Goal: Check status: Check status

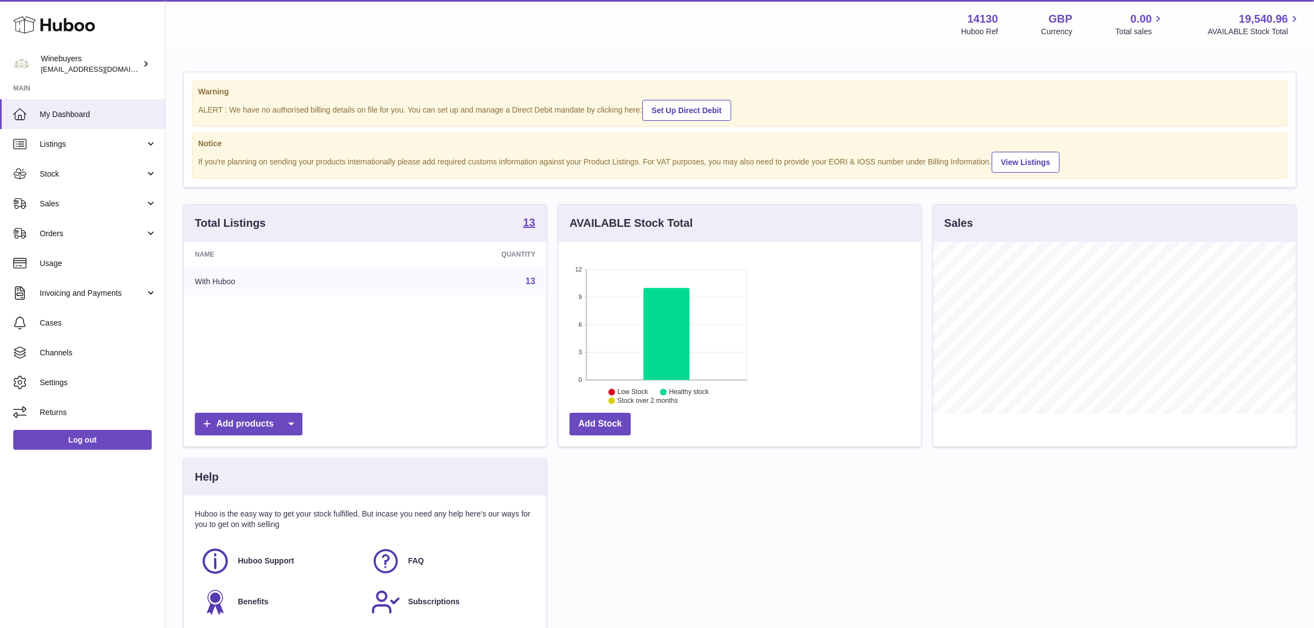
scroll to position [172, 363]
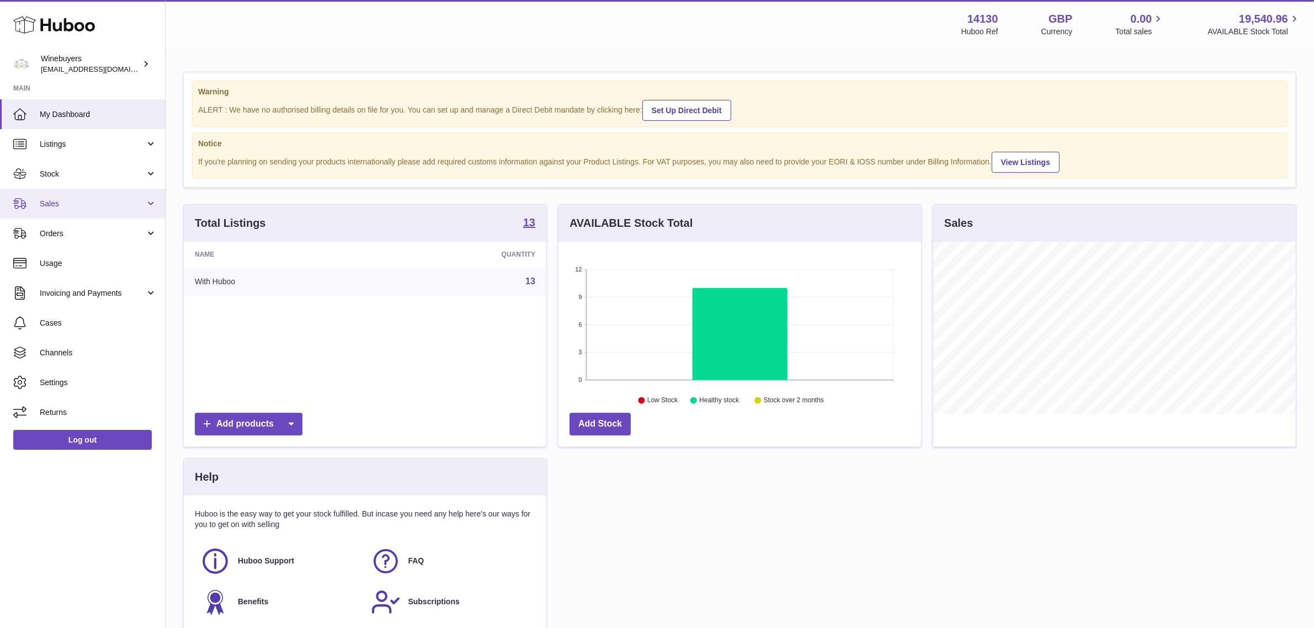
click at [90, 194] on link "Sales" at bounding box center [82, 204] width 165 height 30
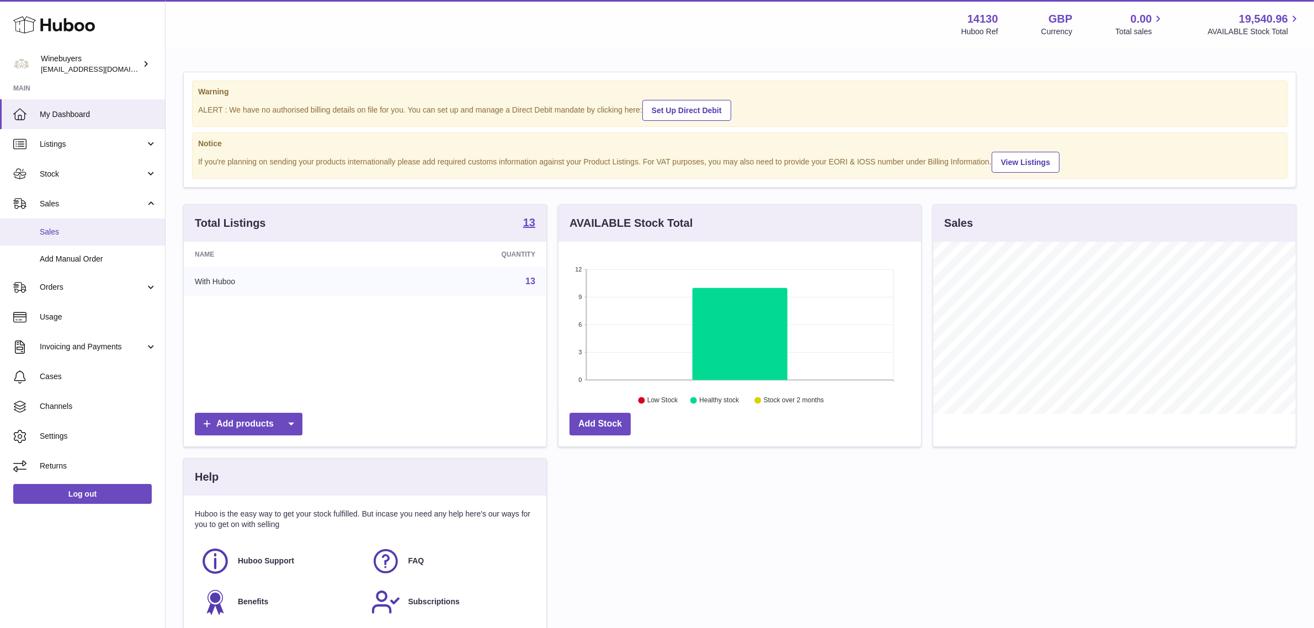
click at [82, 235] on span "Sales" at bounding box center [98, 232] width 117 height 10
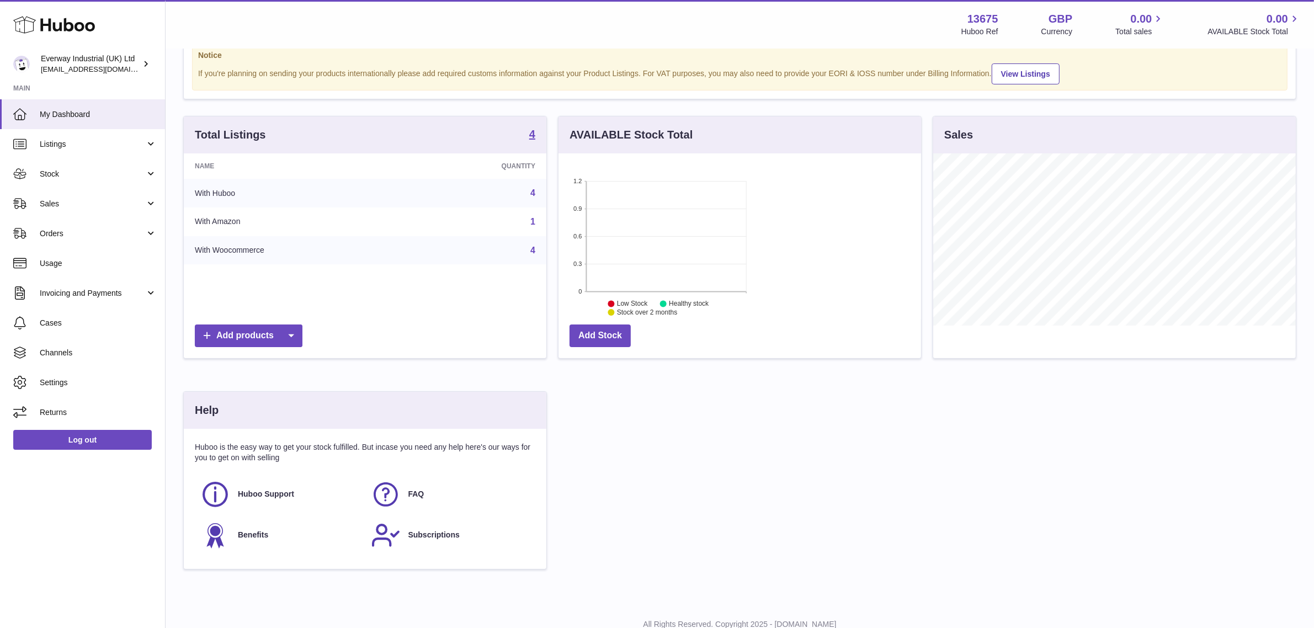
scroll to position [172, 363]
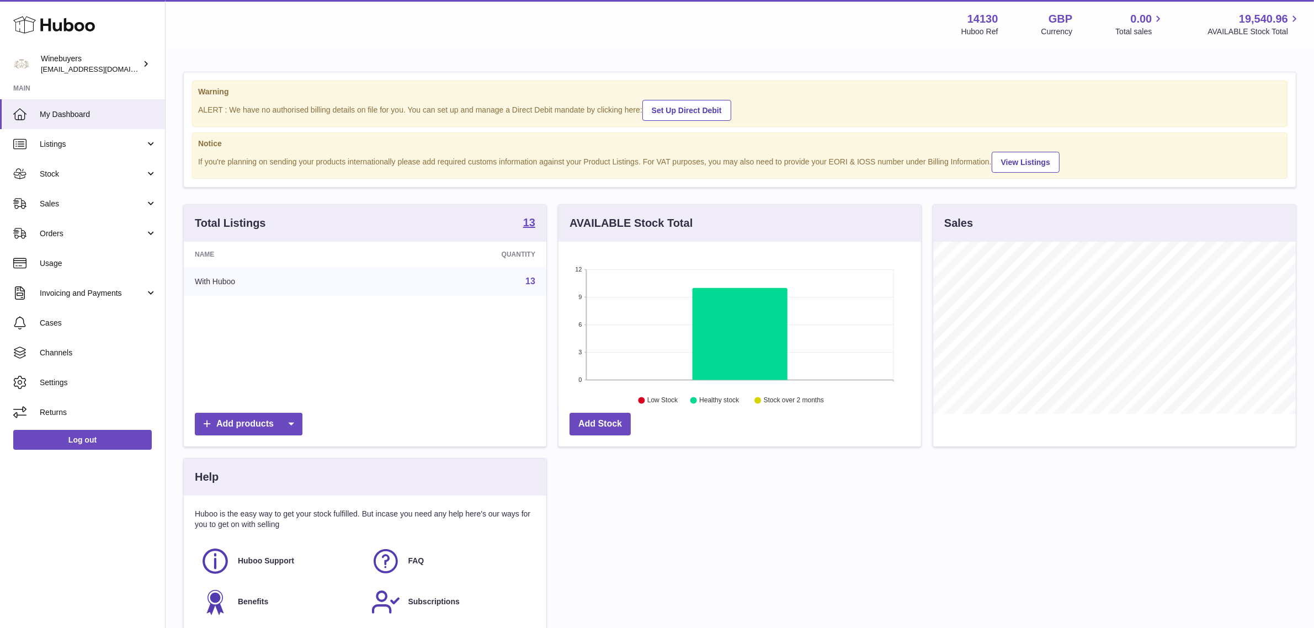
scroll to position [172, 363]
click at [117, 203] on span "Sales" at bounding box center [92, 204] width 105 height 10
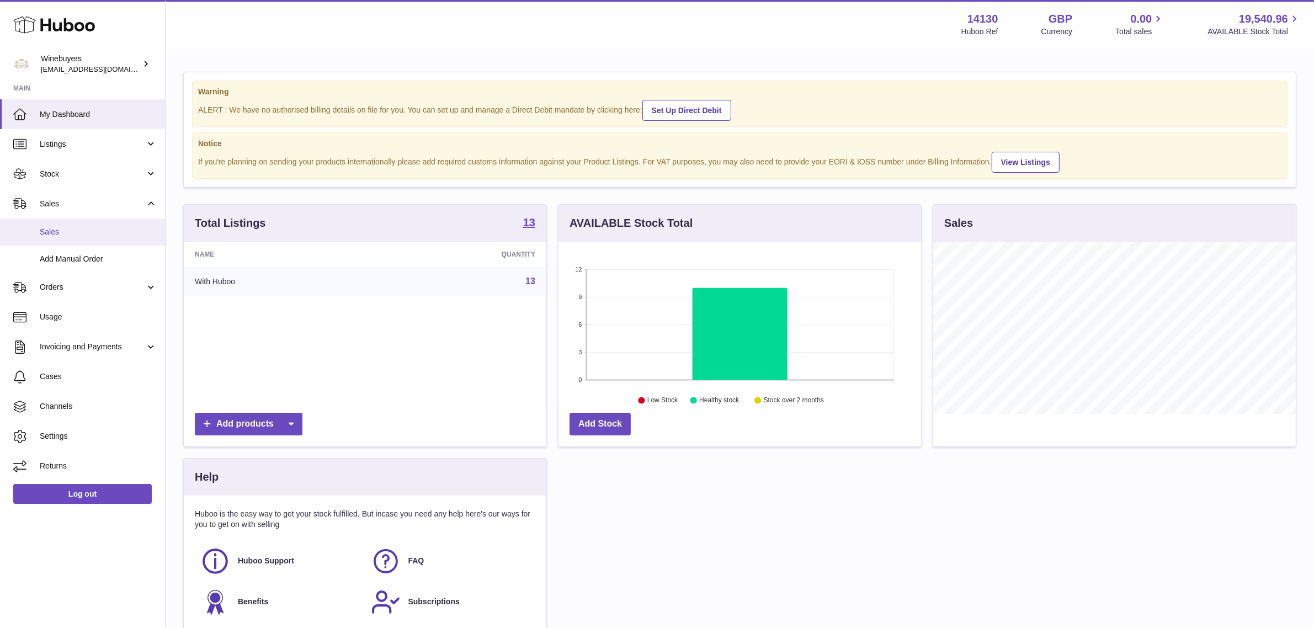
click at [71, 237] on link "Sales" at bounding box center [82, 232] width 165 height 27
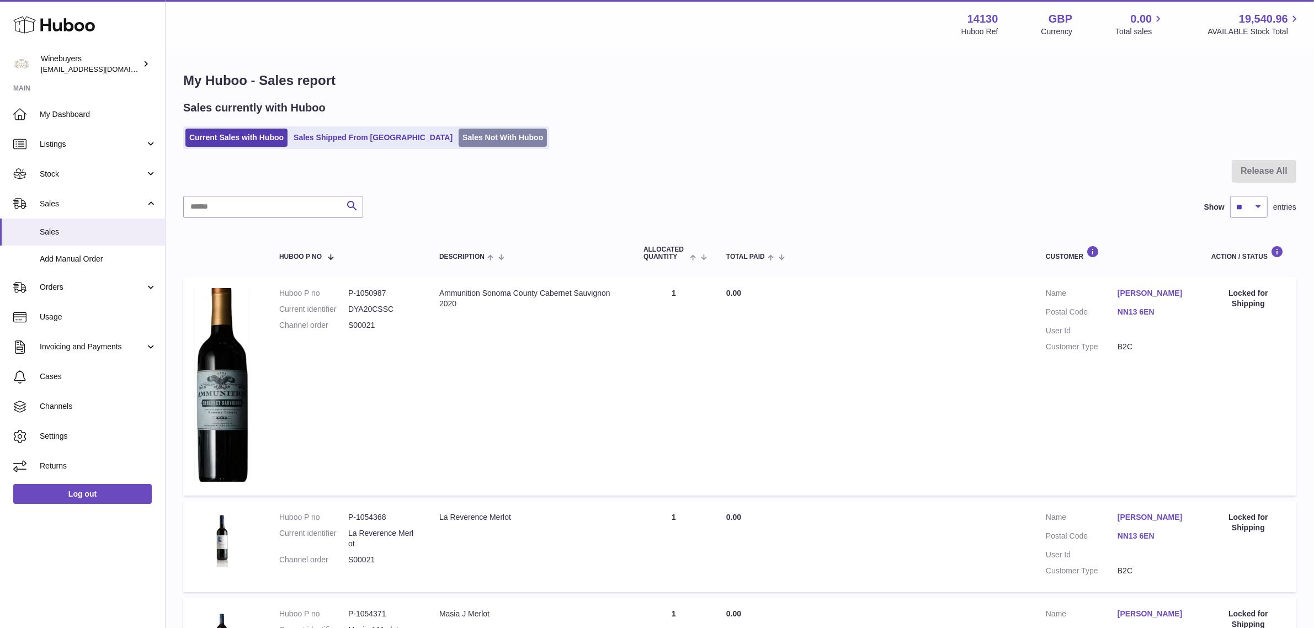
click at [459, 134] on link "Sales Not With Huboo" at bounding box center [503, 138] width 88 height 18
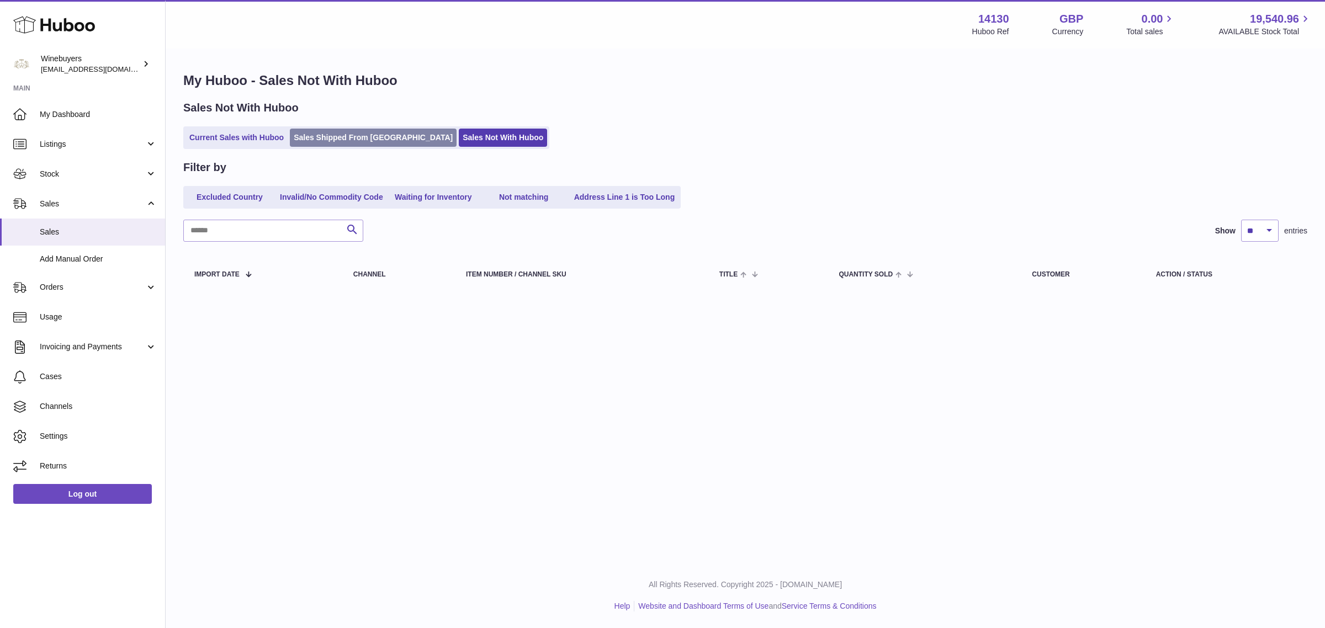
click at [323, 139] on link "Sales Shipped From [GEOGRAPHIC_DATA]" at bounding box center [373, 138] width 167 height 18
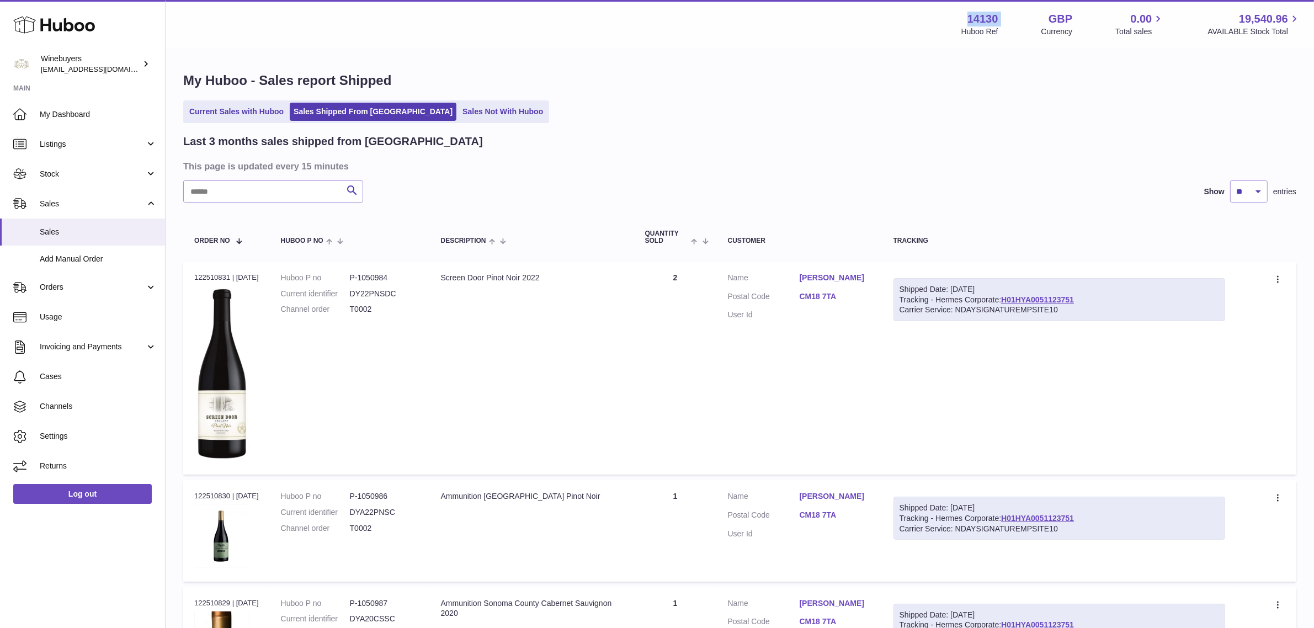
click at [961, 17] on div "14130 Huboo Ref" at bounding box center [979, 24] width 37 height 25
copy div "14130"
